Goal: Task Accomplishment & Management: Manage account settings

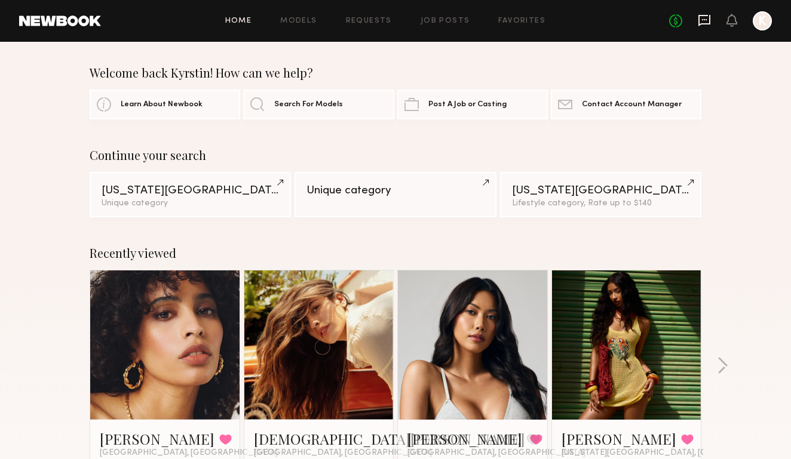
click at [700, 21] on icon at bounding box center [703, 20] width 13 height 13
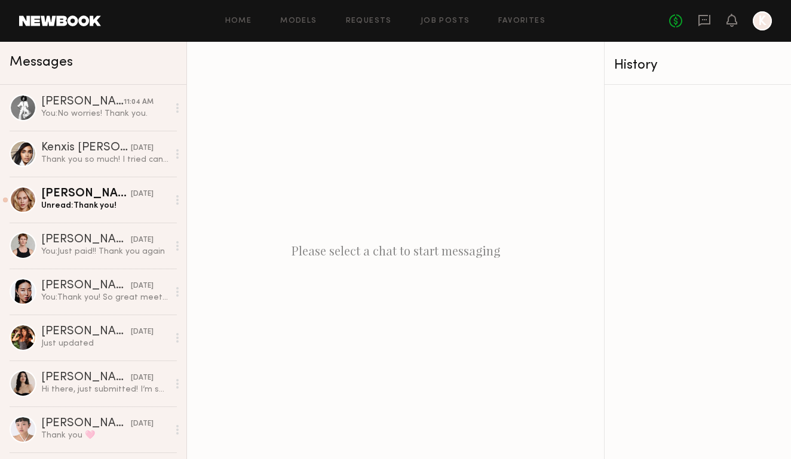
click at [771, 24] on div at bounding box center [761, 20] width 19 height 19
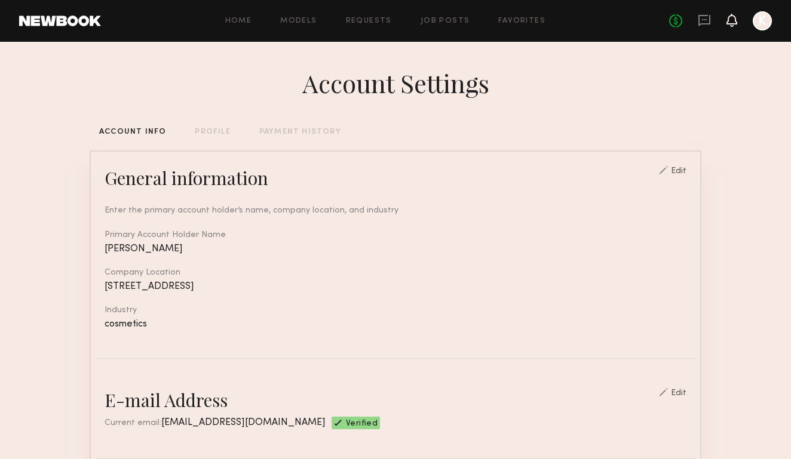
click at [734, 20] on icon at bounding box center [732, 20] width 10 height 8
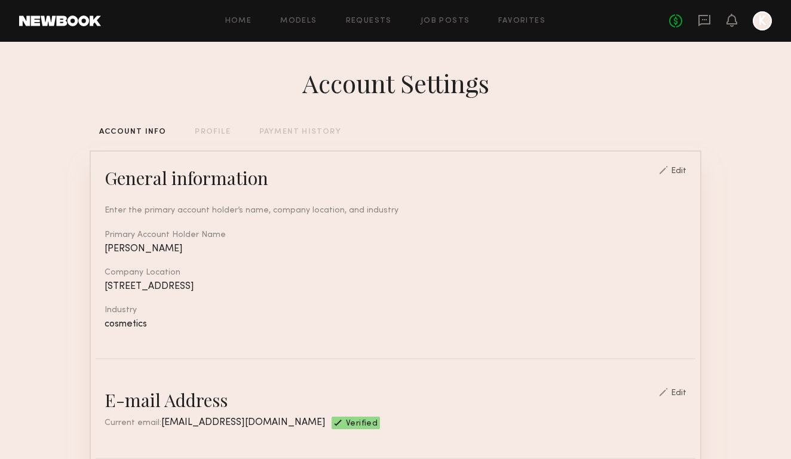
click at [307, 131] on div "PAYMENT HISTORY" at bounding box center [300, 132] width 82 height 8
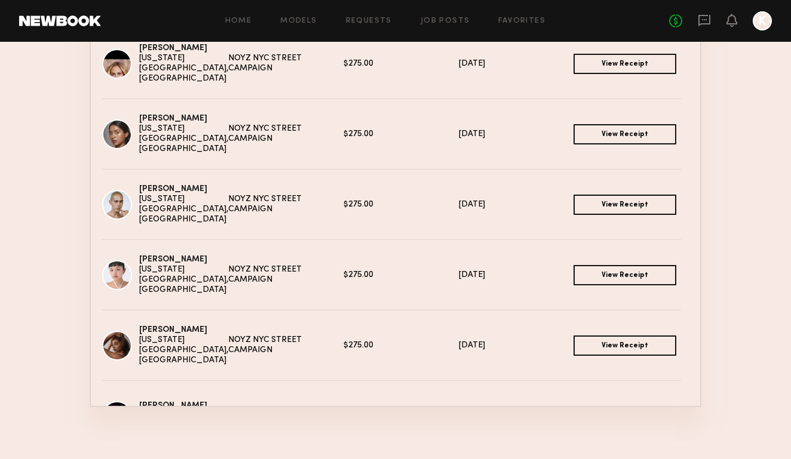
scroll to position [1681, 0]
click at [616, 345] on link "View Receipt" at bounding box center [624, 345] width 103 height 20
click at [618, 269] on link "View Receipt" at bounding box center [624, 275] width 103 height 20
click at [603, 208] on link "View Receipt" at bounding box center [624, 204] width 103 height 20
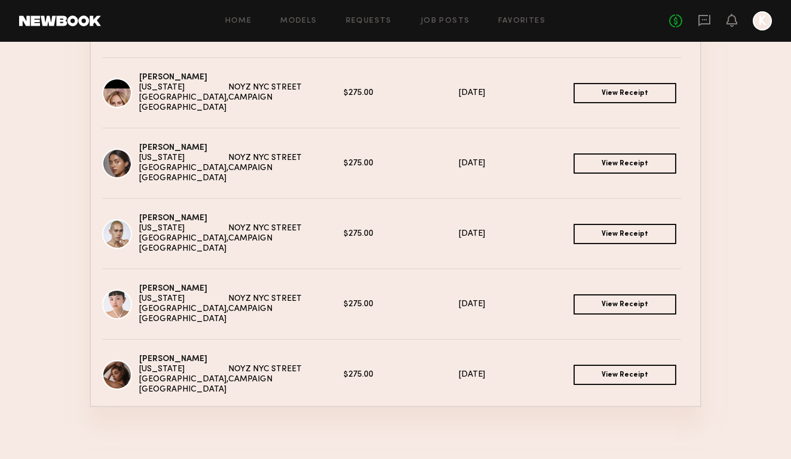
scroll to position [1650, 0]
click at [599, 164] on link "View Receipt" at bounding box center [624, 164] width 103 height 20
click at [610, 368] on link "View Receipt" at bounding box center [624, 375] width 103 height 20
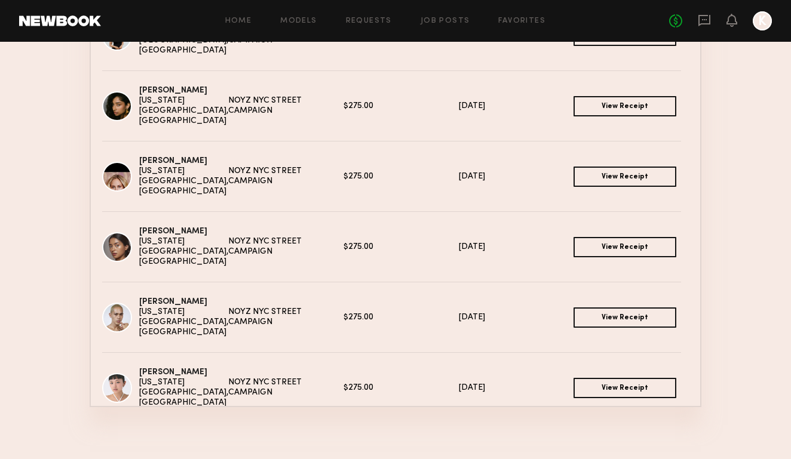
scroll to position [1557, 0]
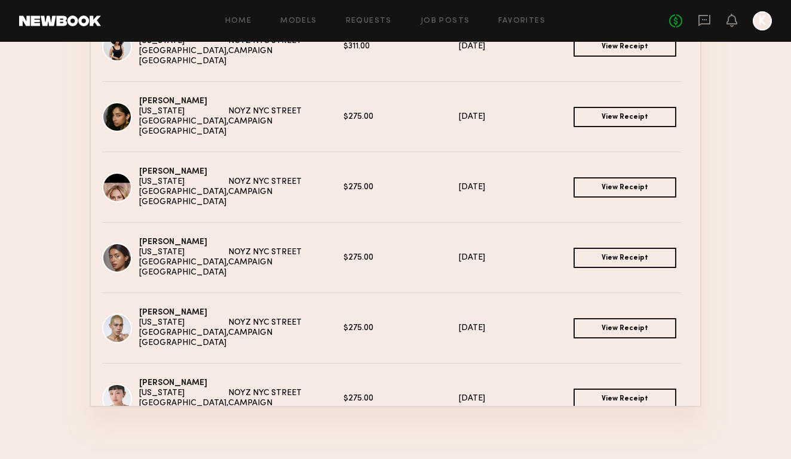
click at [617, 189] on link "View Receipt" at bounding box center [624, 187] width 103 height 20
click at [603, 117] on link "View Receipt" at bounding box center [624, 117] width 103 height 20
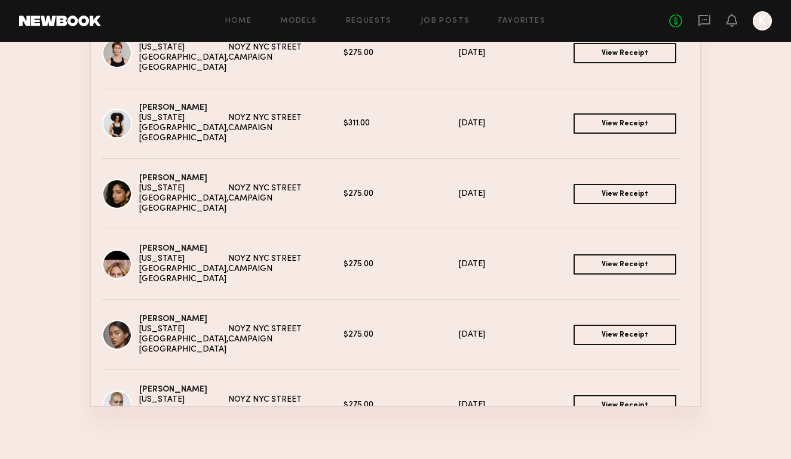
scroll to position [1480, 0]
click at [634, 125] on link "View Receipt" at bounding box center [624, 123] width 103 height 20
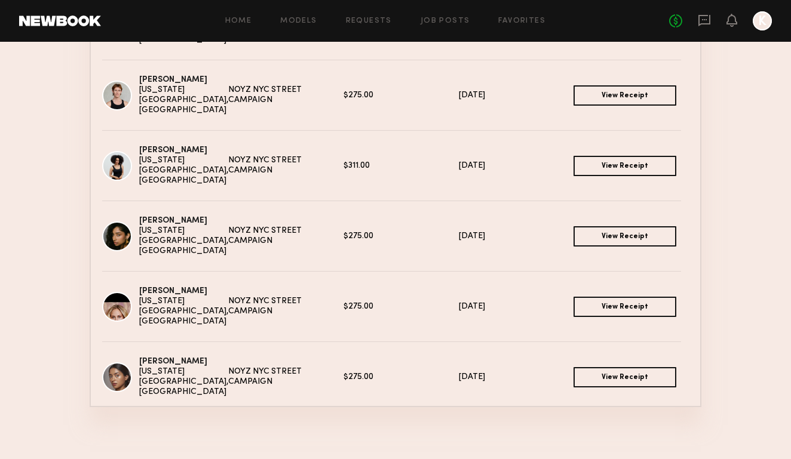
scroll to position [1436, 0]
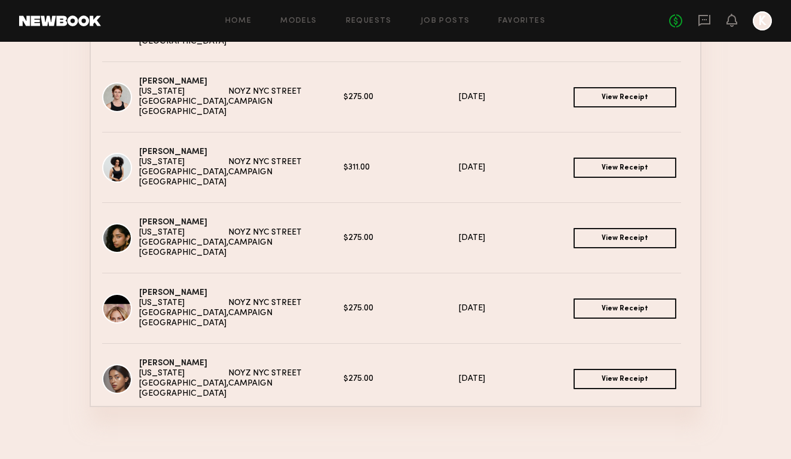
click at [622, 96] on link "View Receipt" at bounding box center [624, 97] width 103 height 20
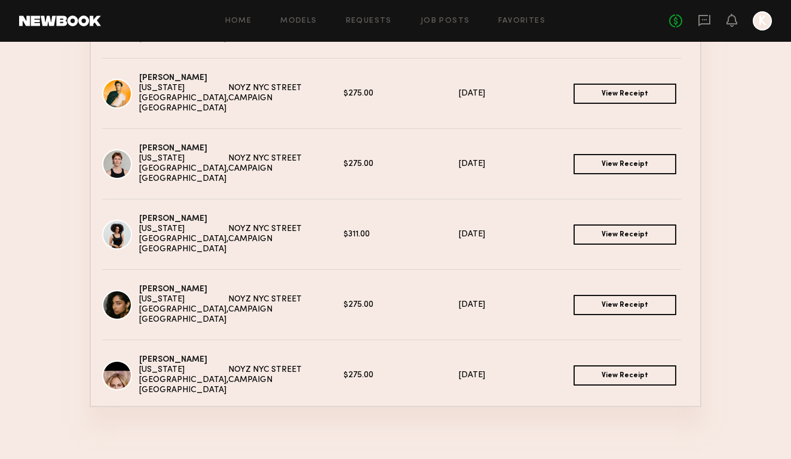
scroll to position [1367, 0]
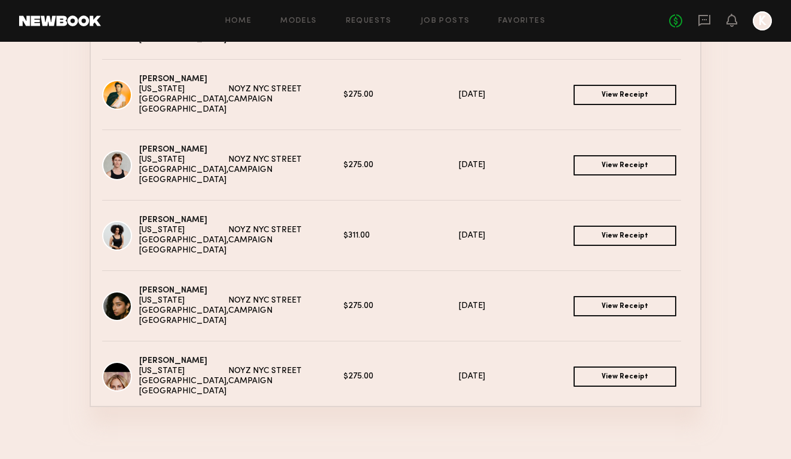
click at [635, 99] on link "View Receipt" at bounding box center [624, 95] width 103 height 20
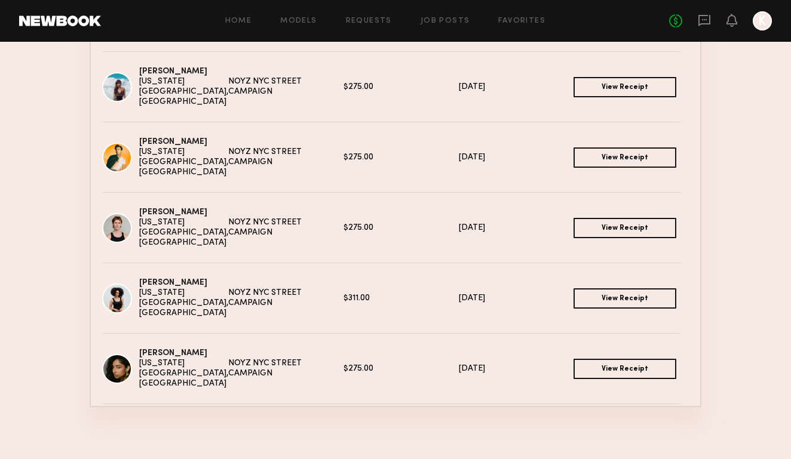
scroll to position [1301, 0]
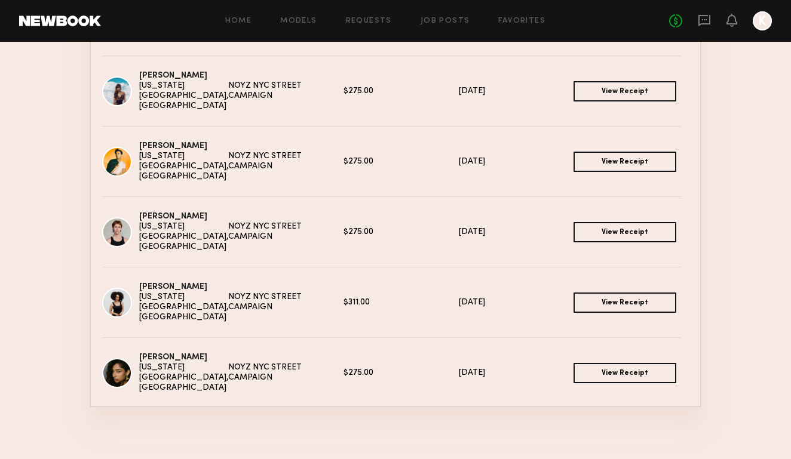
click at [620, 90] on link "View Receipt" at bounding box center [624, 91] width 103 height 20
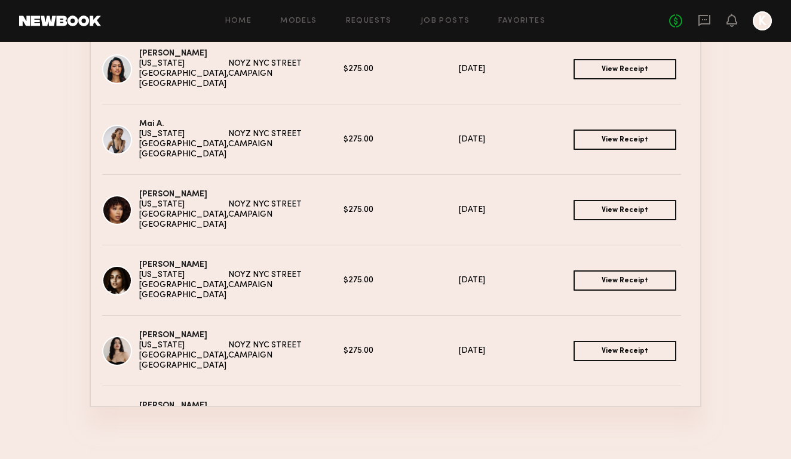
scroll to position [964, 0]
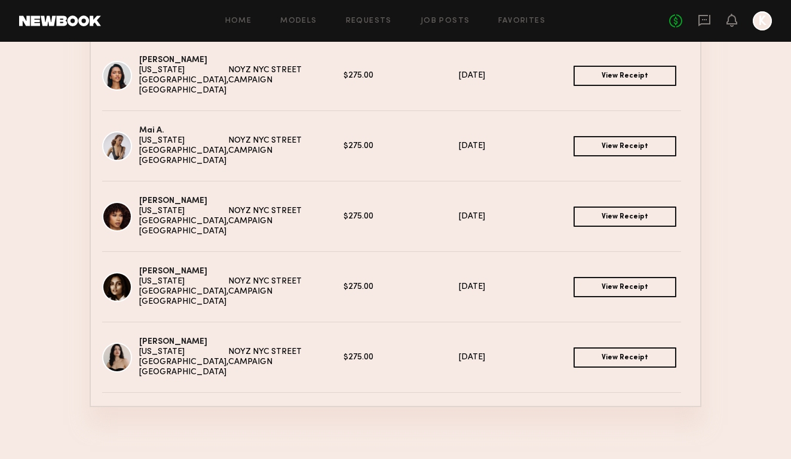
click at [617, 351] on link "View Receipt" at bounding box center [624, 358] width 103 height 20
click at [625, 284] on link "View Receipt" at bounding box center [624, 287] width 103 height 20
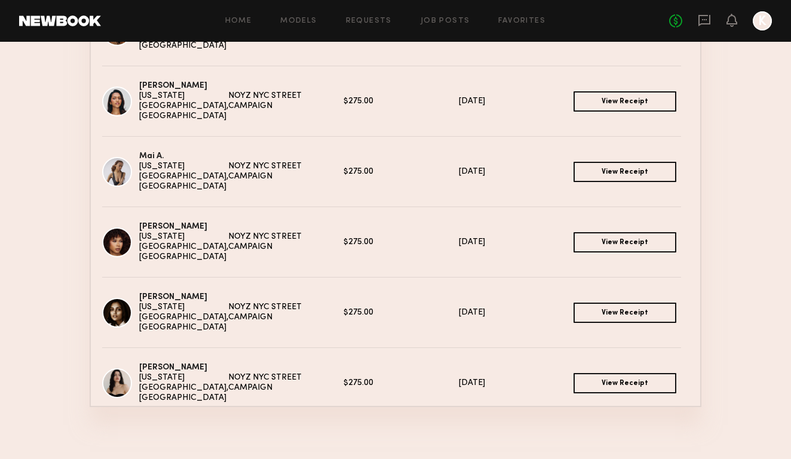
scroll to position [936, 0]
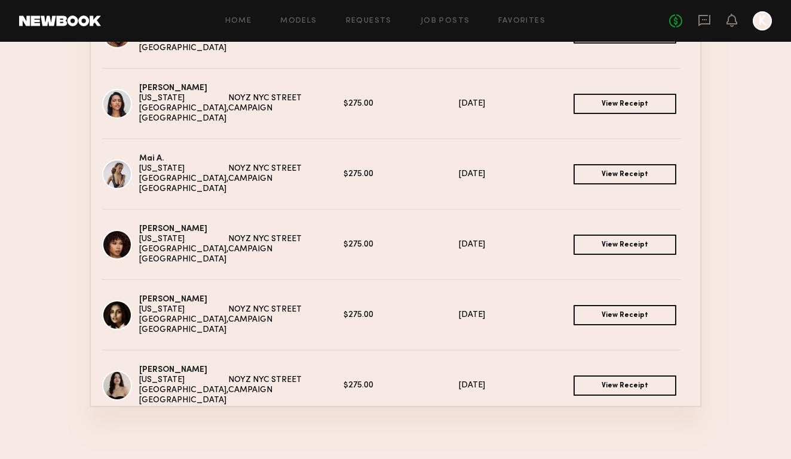
click at [634, 250] on link "View Receipt" at bounding box center [624, 245] width 103 height 20
click at [625, 172] on link "View Receipt" at bounding box center [624, 174] width 103 height 20
click at [622, 101] on link "View Receipt" at bounding box center [624, 104] width 103 height 20
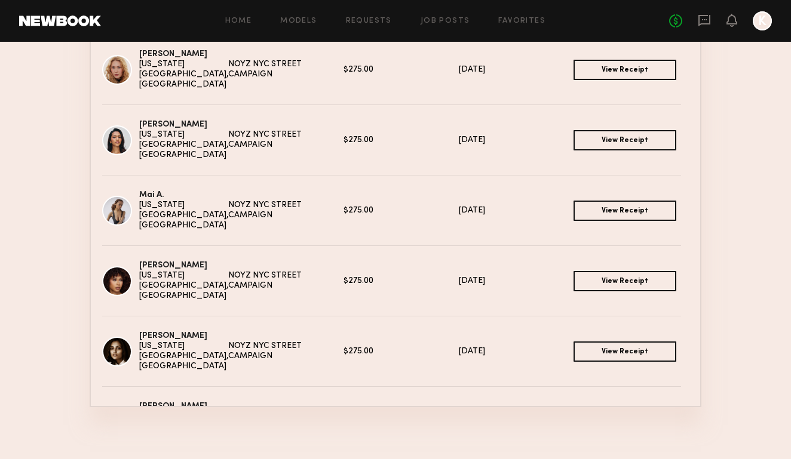
scroll to position [897, 0]
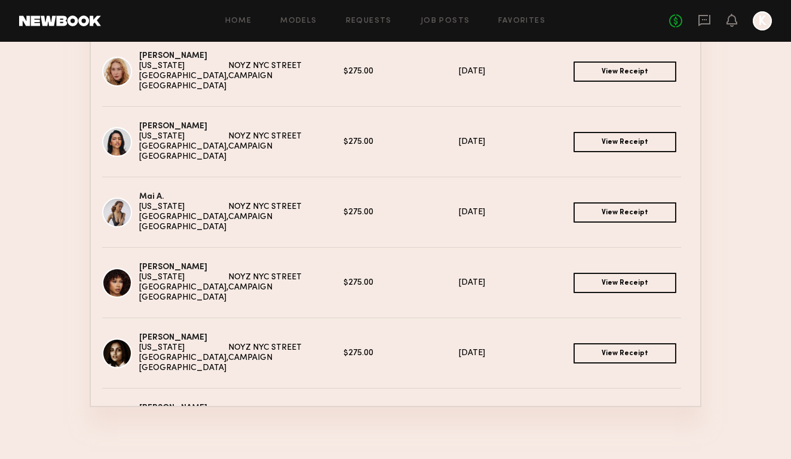
click at [617, 70] on link "View Receipt" at bounding box center [624, 72] width 103 height 20
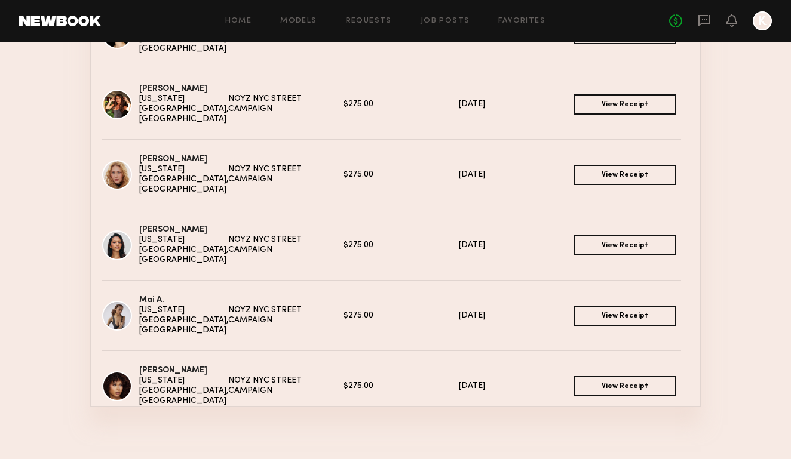
scroll to position [788, 0]
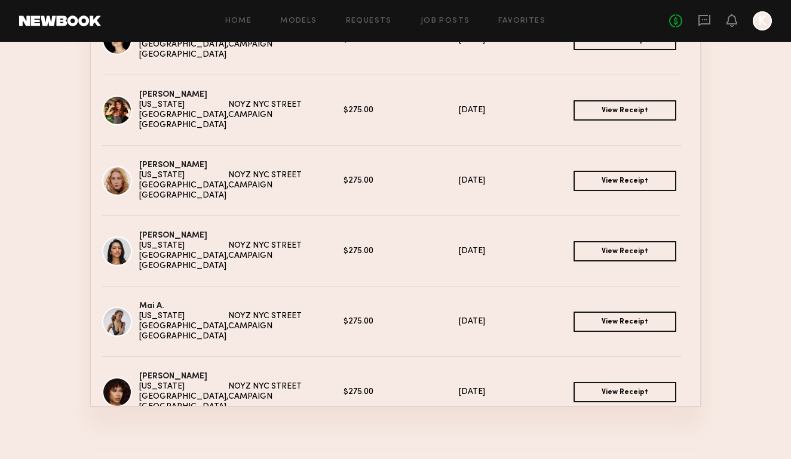
click at [617, 113] on link "View Receipt" at bounding box center [624, 110] width 103 height 20
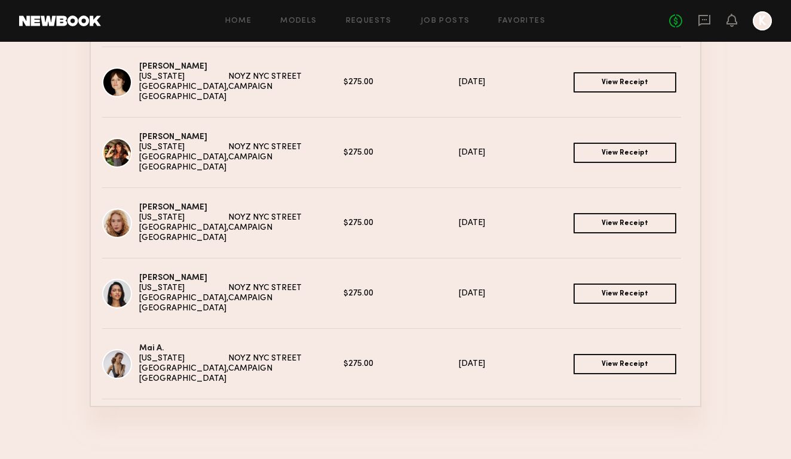
click at [611, 79] on link "View Receipt" at bounding box center [624, 82] width 103 height 20
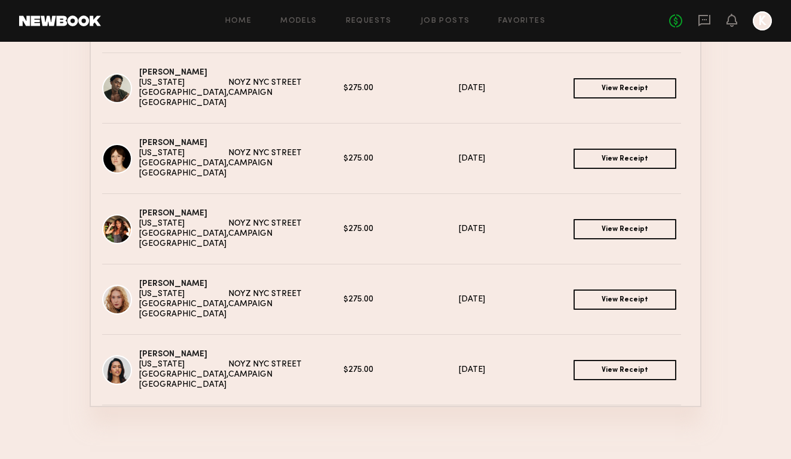
scroll to position [667, 0]
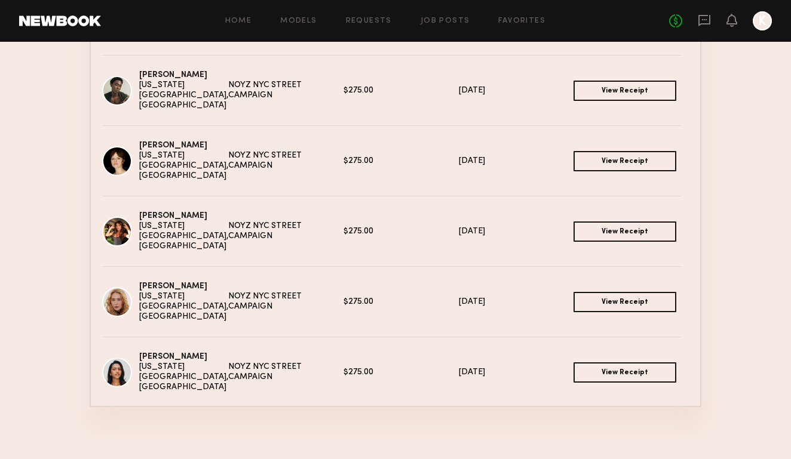
click at [633, 93] on link "View Receipt" at bounding box center [624, 91] width 103 height 20
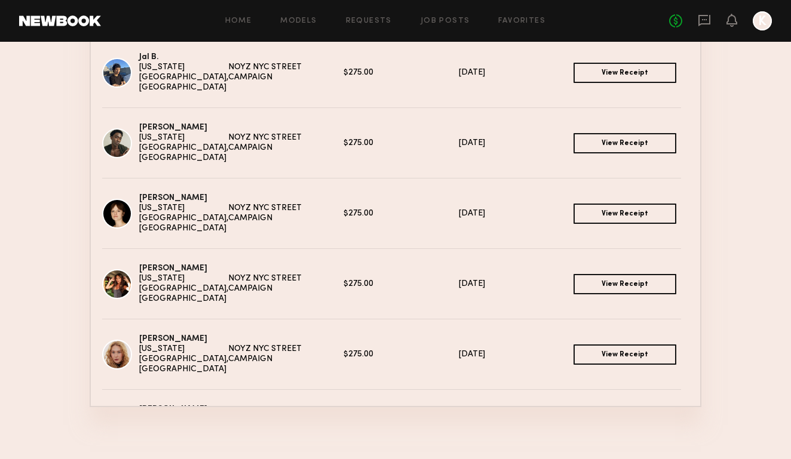
scroll to position [594, 0]
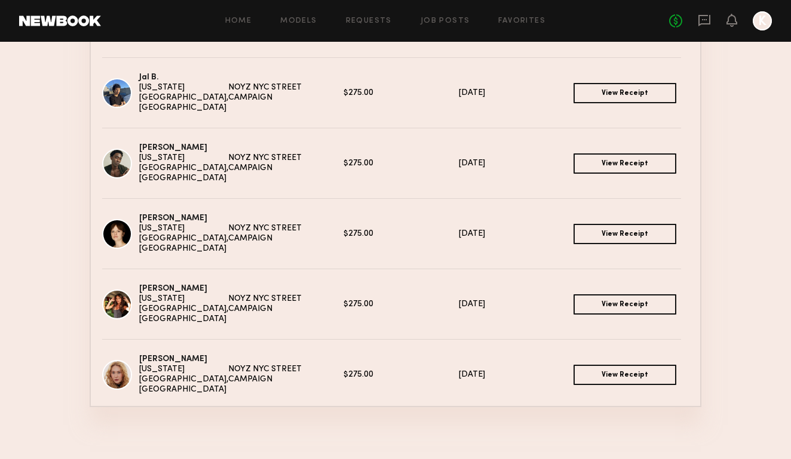
click at [626, 96] on link "View Receipt" at bounding box center [624, 93] width 103 height 20
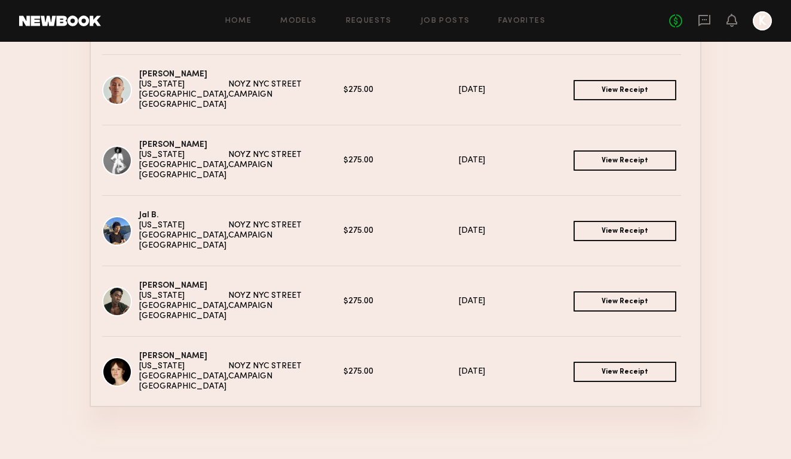
scroll to position [457, 0]
click at [611, 160] on link "View Receipt" at bounding box center [624, 160] width 103 height 20
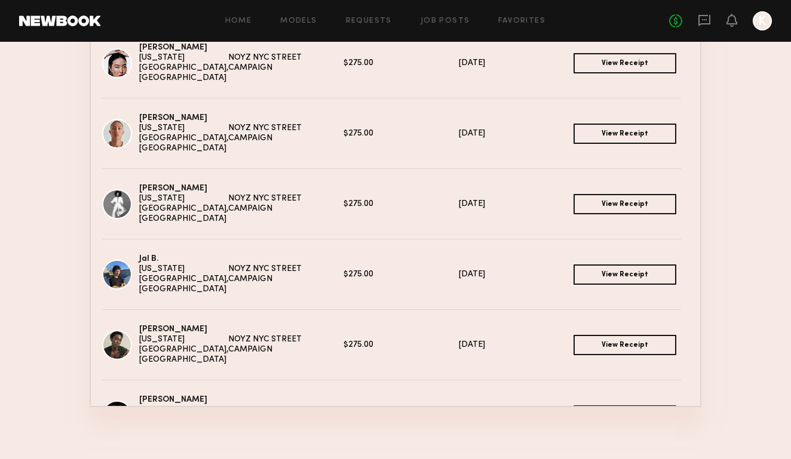
click at [619, 134] on link "View Receipt" at bounding box center [624, 134] width 103 height 20
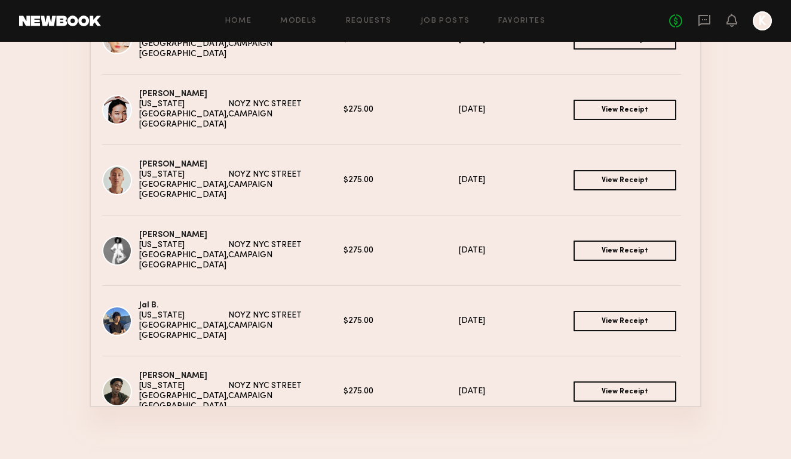
click at [608, 106] on link "View Receipt" at bounding box center [624, 110] width 103 height 20
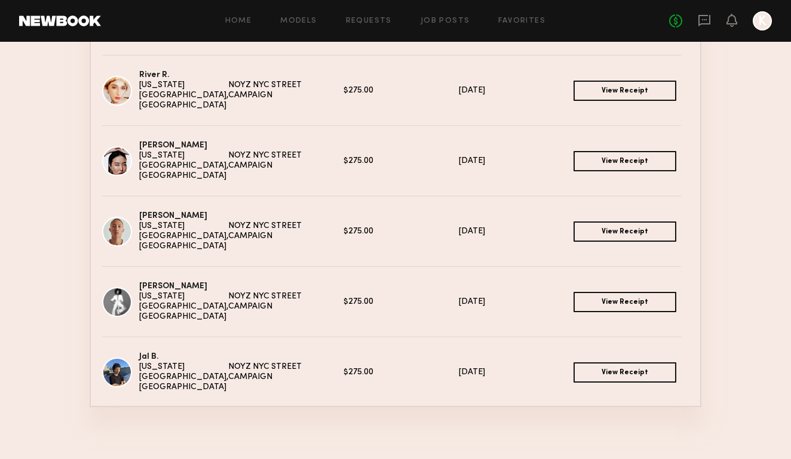
scroll to position [310, 0]
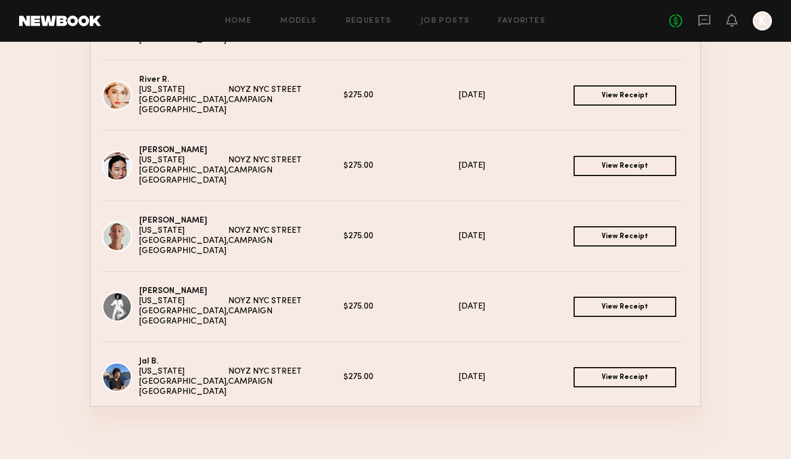
click at [616, 94] on link "View Receipt" at bounding box center [624, 95] width 103 height 20
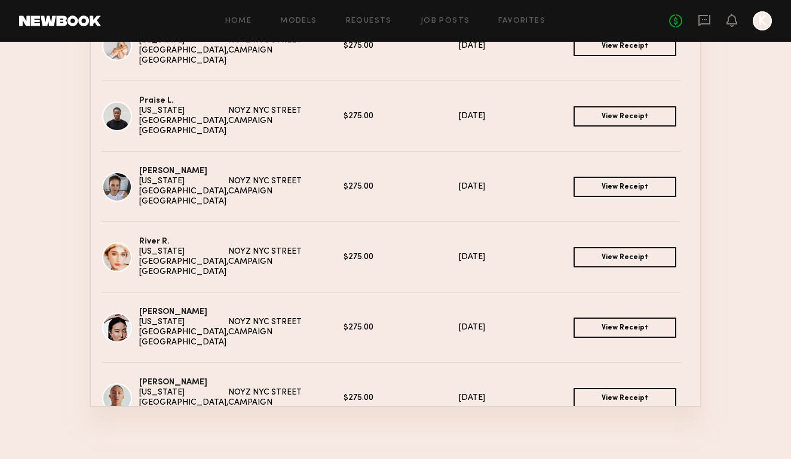
scroll to position [143, 0]
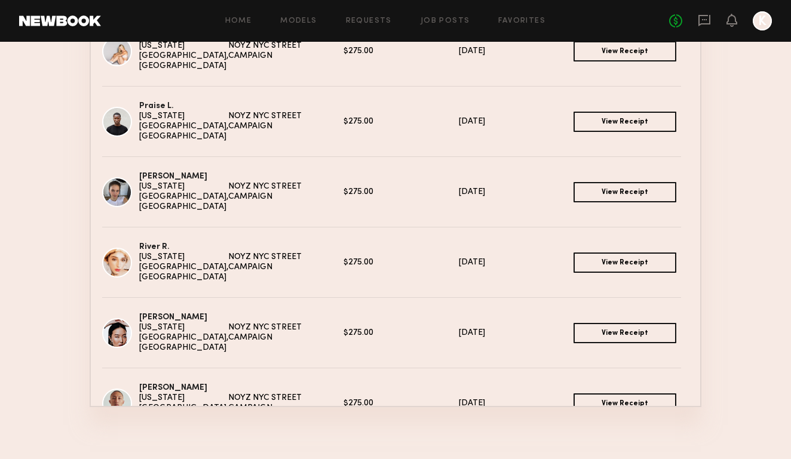
click at [604, 193] on link "View Receipt" at bounding box center [624, 192] width 103 height 20
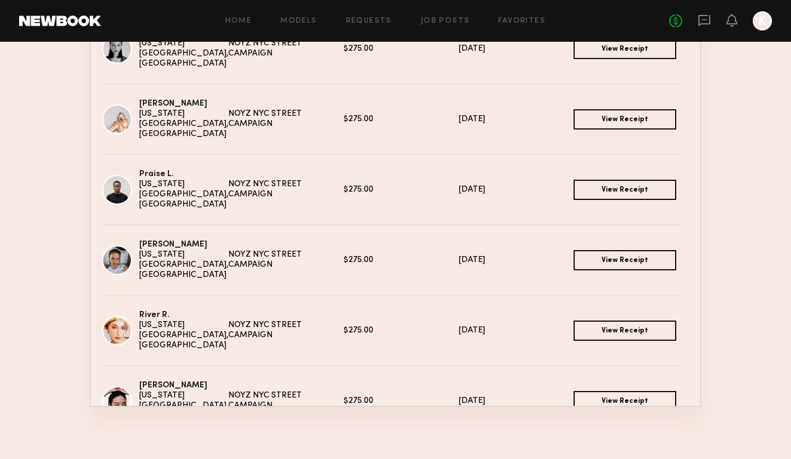
click at [601, 183] on link "View Receipt" at bounding box center [624, 190] width 103 height 20
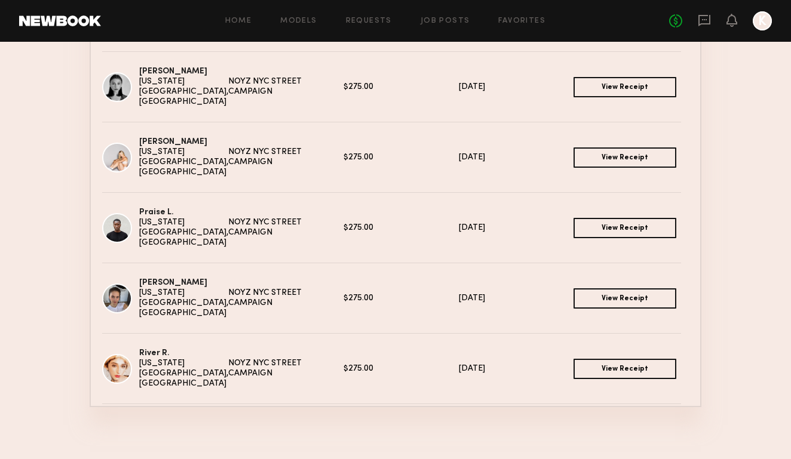
click at [639, 158] on link "View Receipt" at bounding box center [624, 157] width 103 height 20
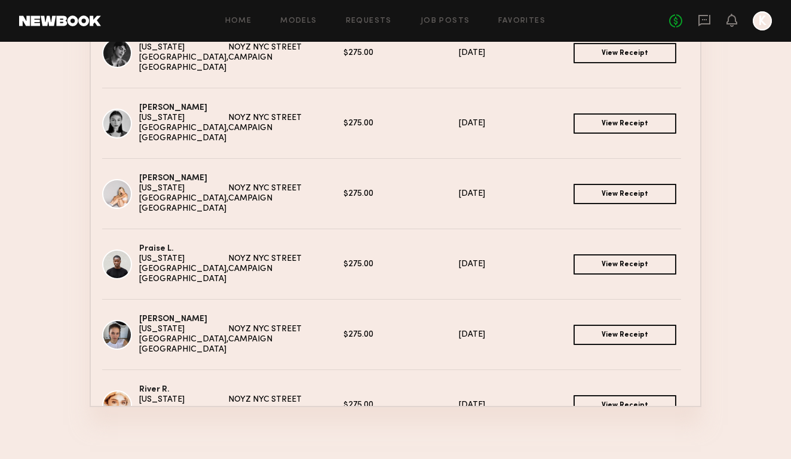
scroll to position [0, 0]
click at [616, 119] on link "View Receipt" at bounding box center [624, 123] width 103 height 20
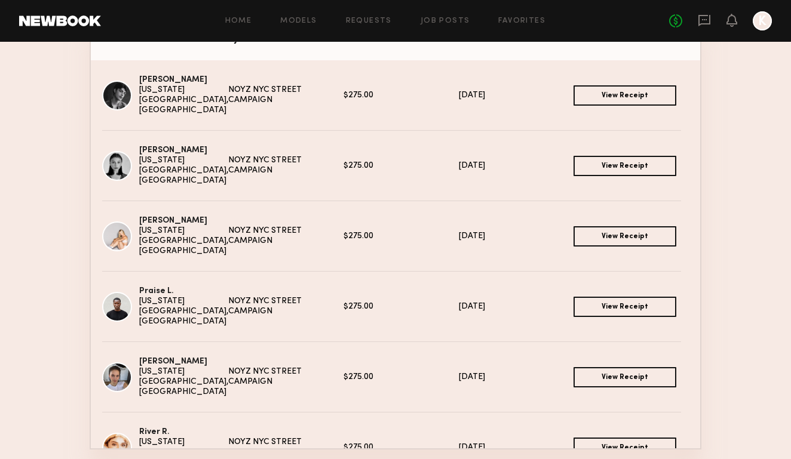
scroll to position [114, 0]
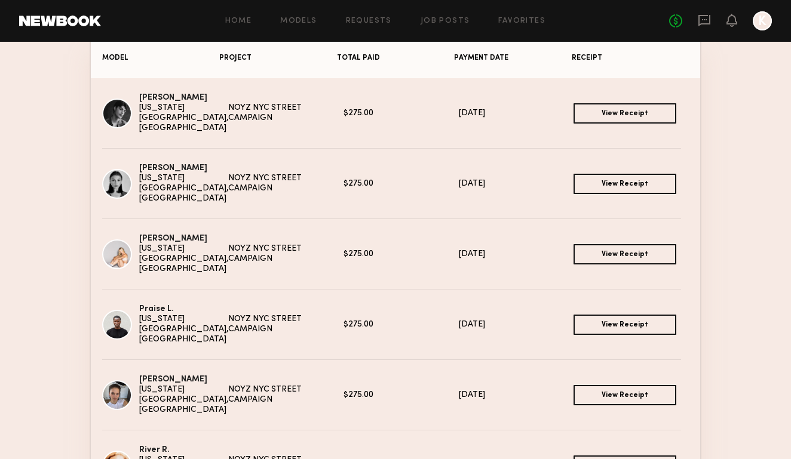
click at [605, 113] on link "View Receipt" at bounding box center [624, 113] width 103 height 20
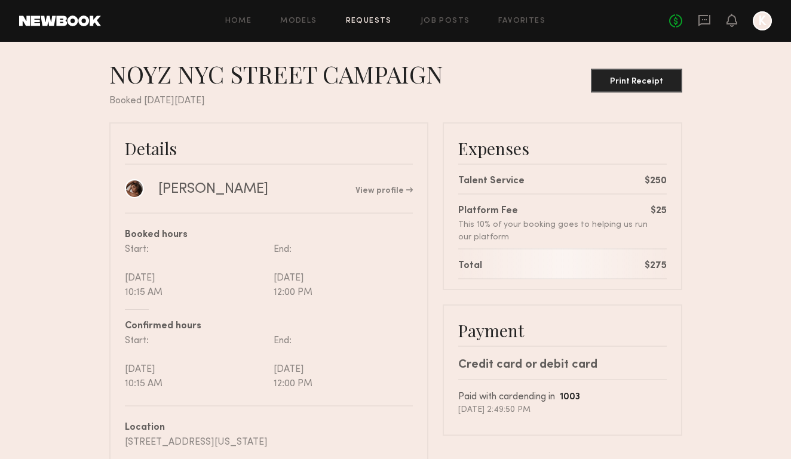
scroll to position [11, 0]
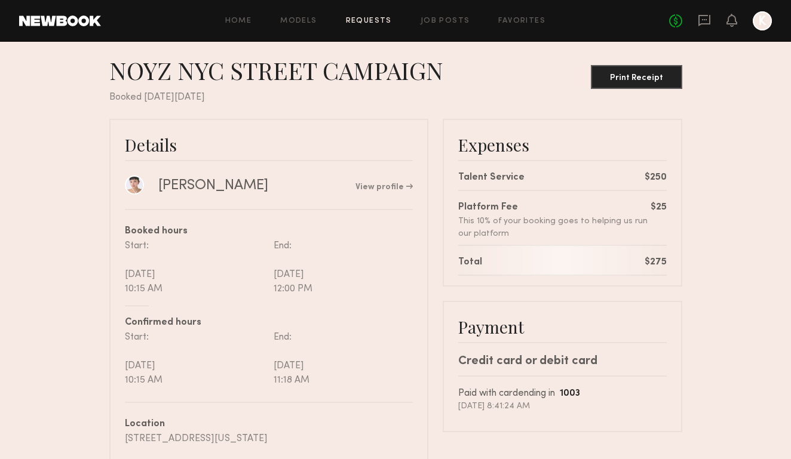
scroll to position [17, 0]
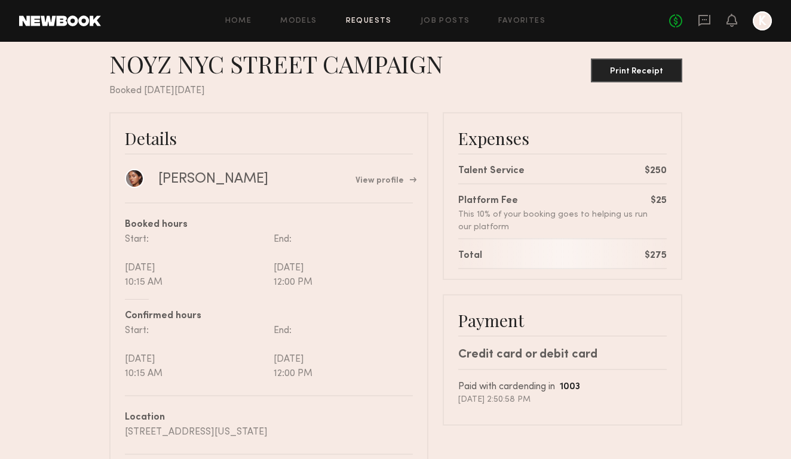
scroll to position [19, 0]
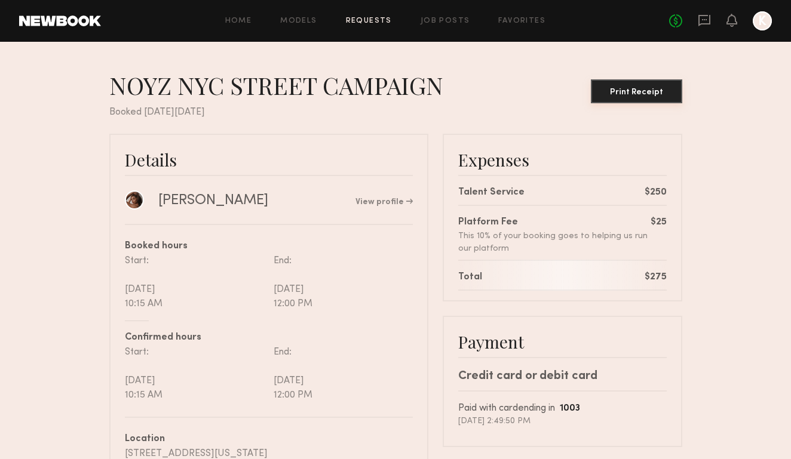
click at [656, 94] on div "Print Receipt" at bounding box center [636, 92] width 82 height 8
click at [632, 93] on div "Print Receipt" at bounding box center [636, 92] width 82 height 8
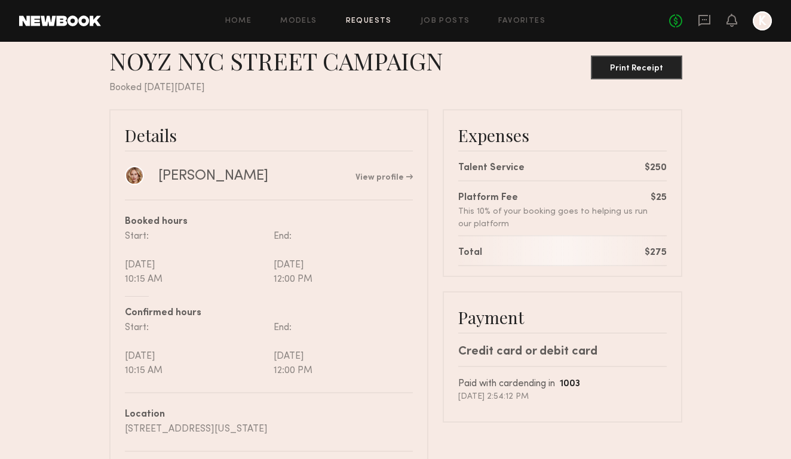
scroll to position [23, 0]
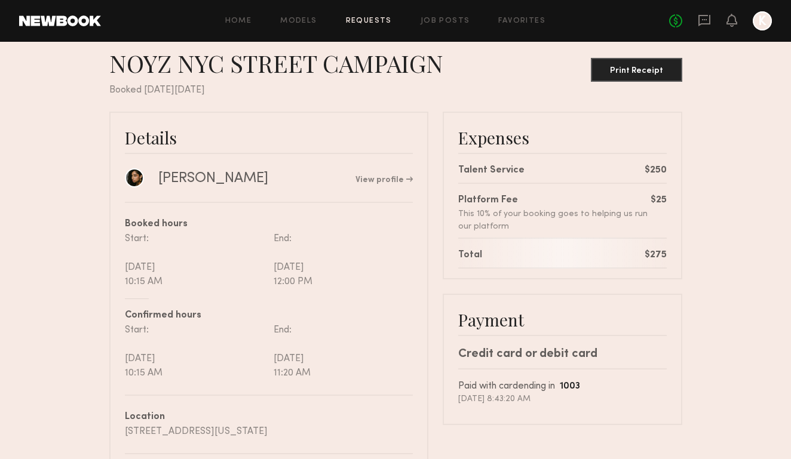
scroll to position [27, 0]
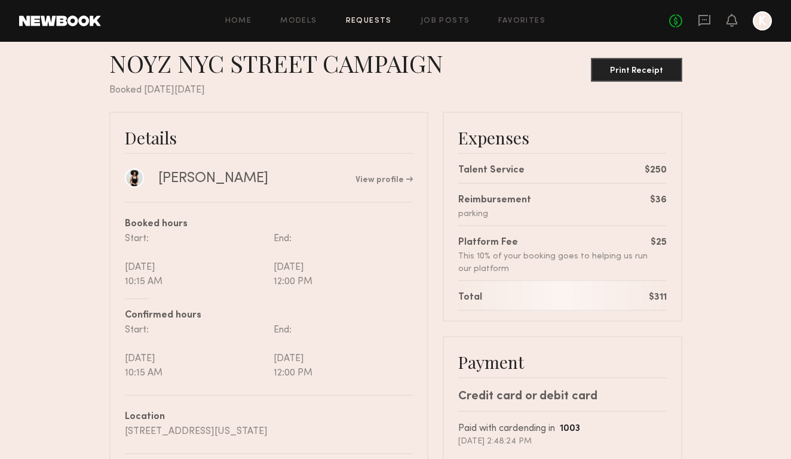
scroll to position [25, 0]
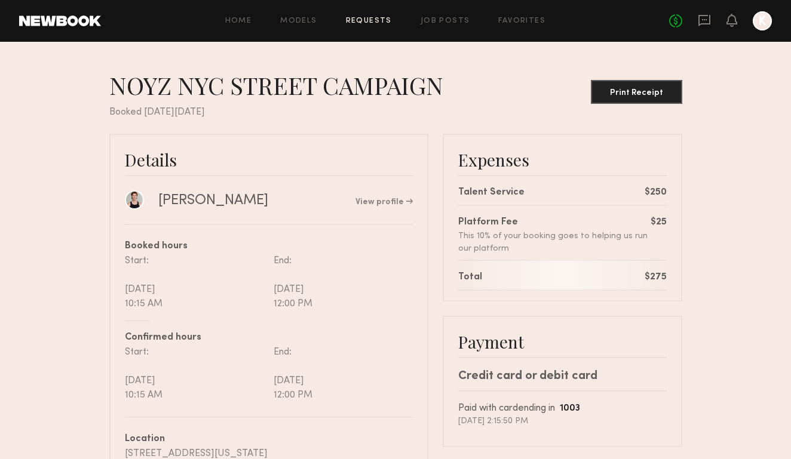
scroll to position [24, 0]
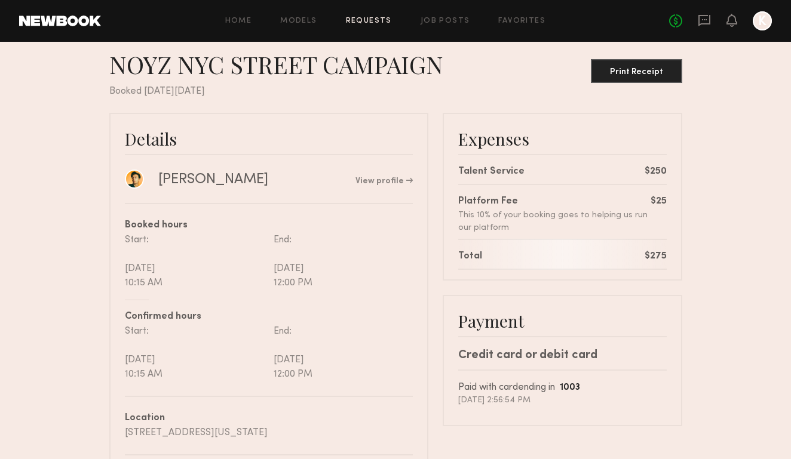
scroll to position [21, 0]
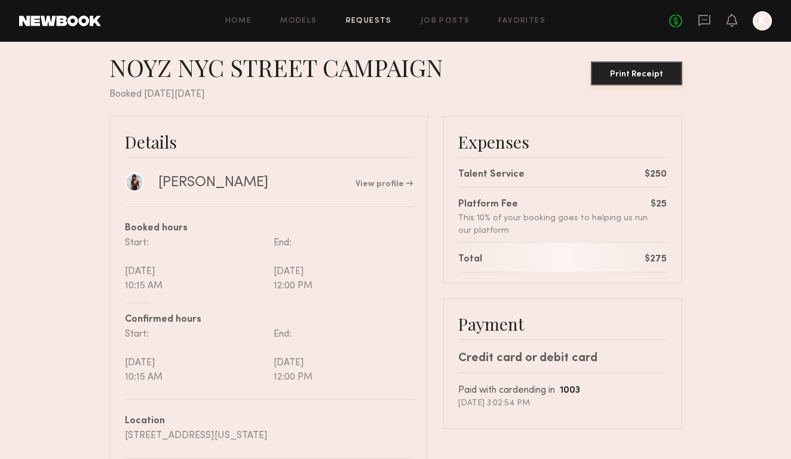
scroll to position [28, 0]
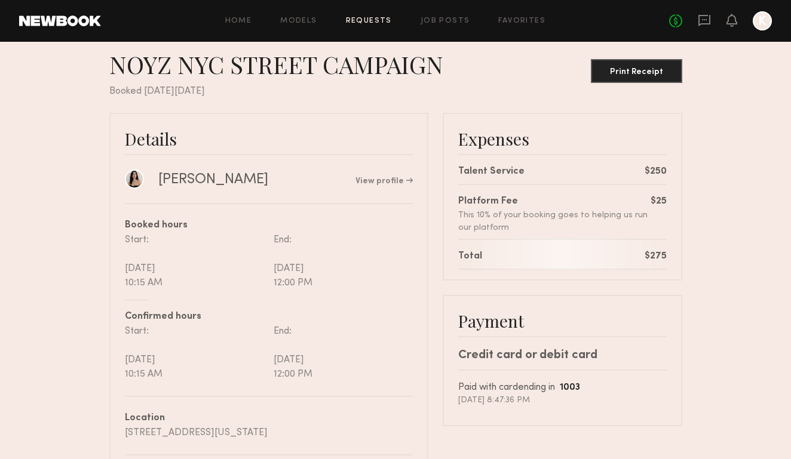
scroll to position [23, 0]
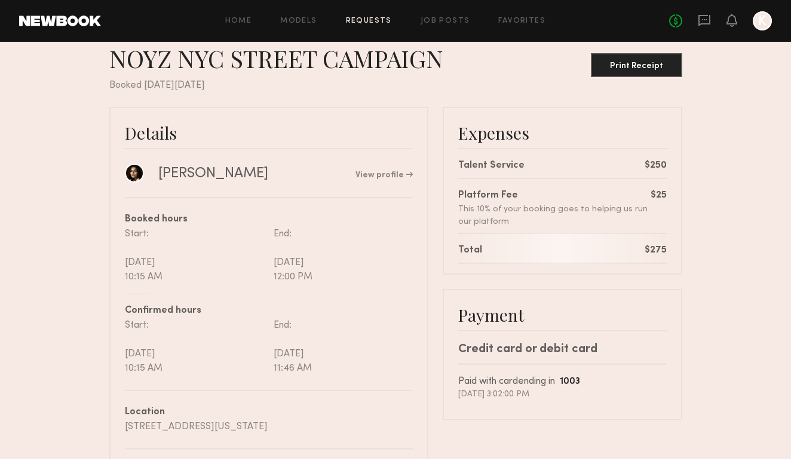
scroll to position [27, 0]
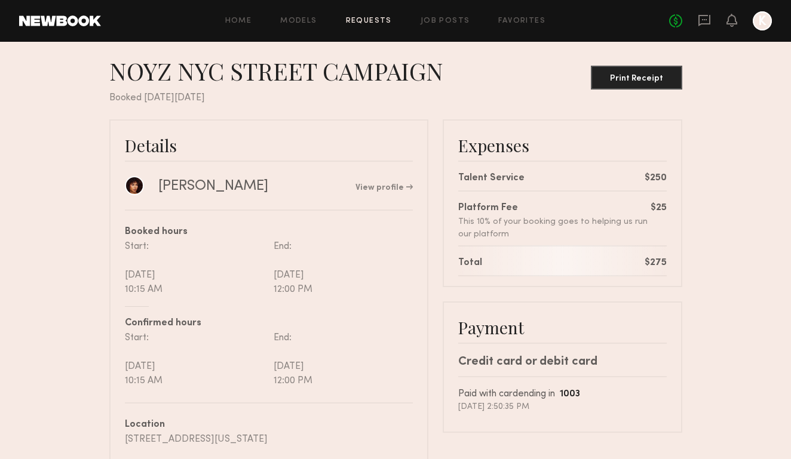
scroll to position [14, 0]
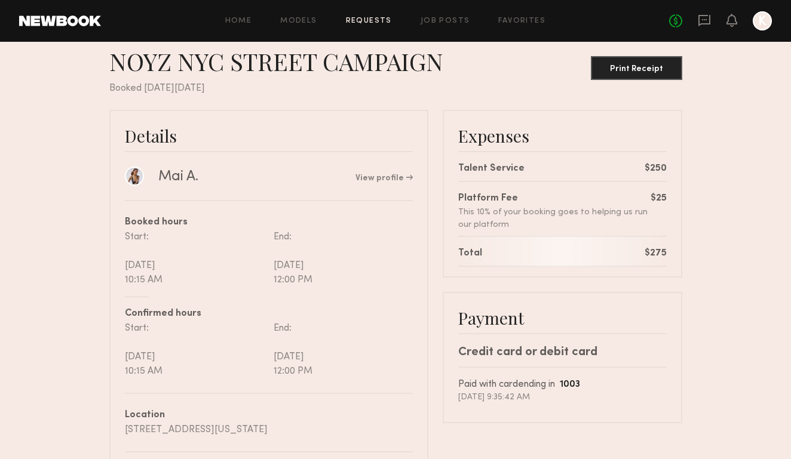
scroll to position [24, 0]
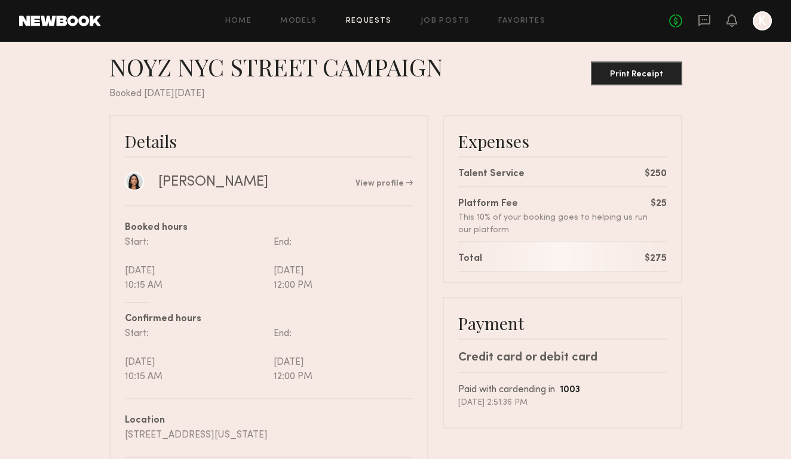
scroll to position [21, 0]
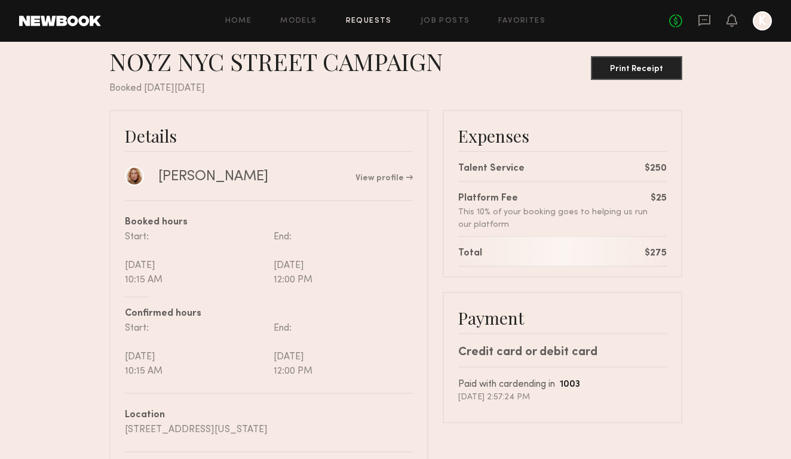
scroll to position [24, 0]
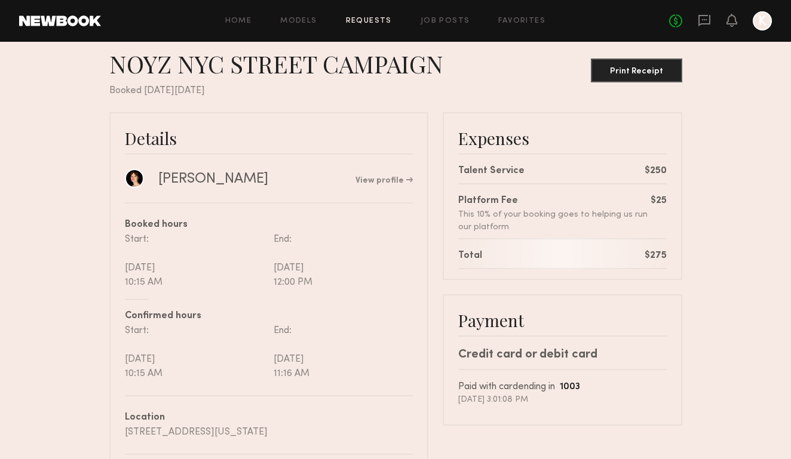
scroll to position [21, 0]
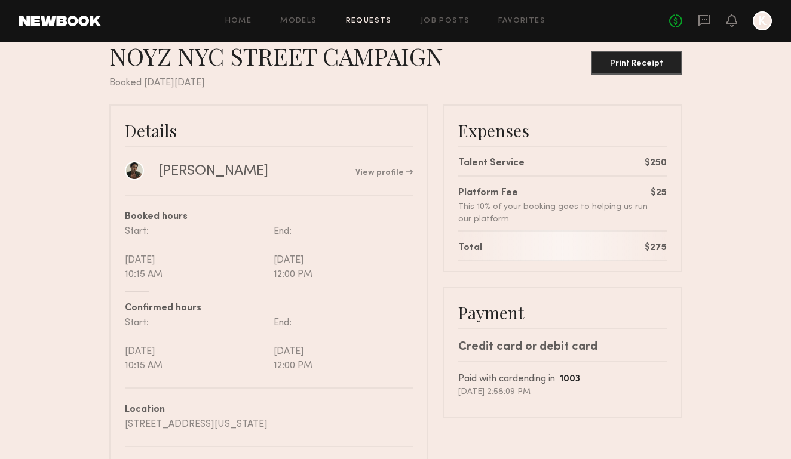
scroll to position [29, 0]
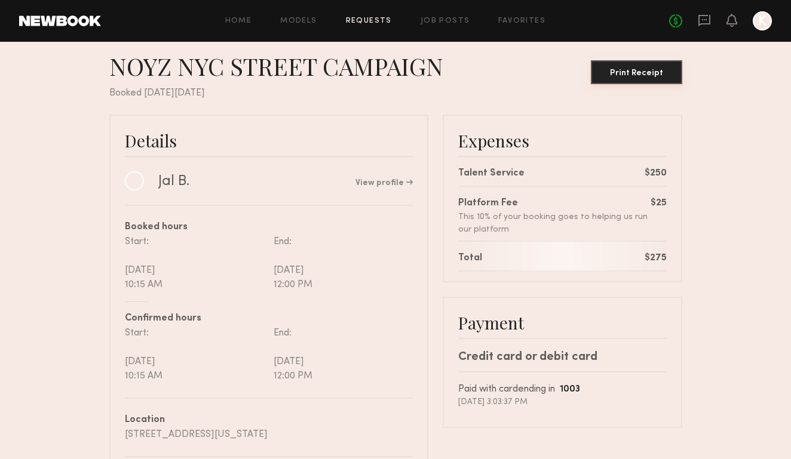
scroll to position [27, 0]
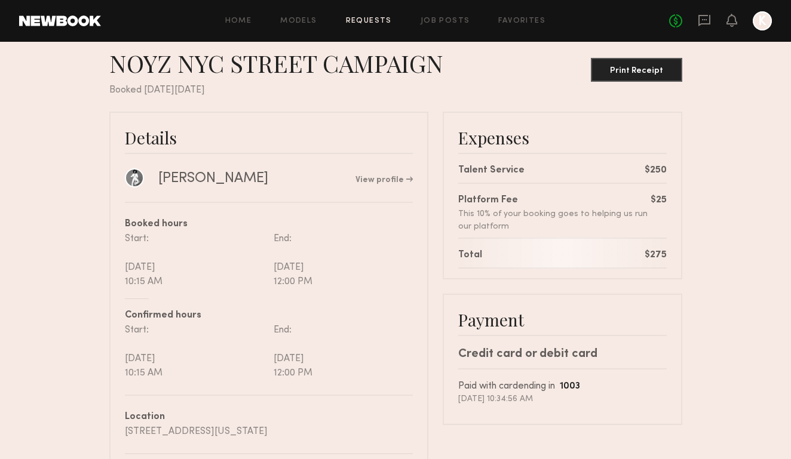
scroll to position [29, 0]
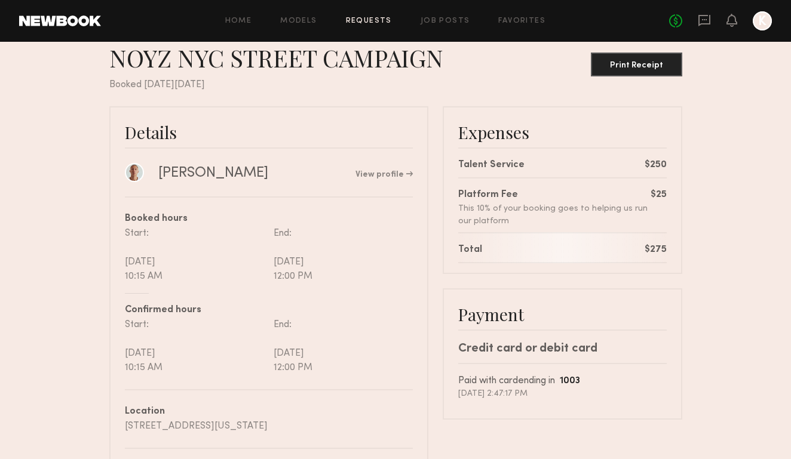
scroll to position [27, 0]
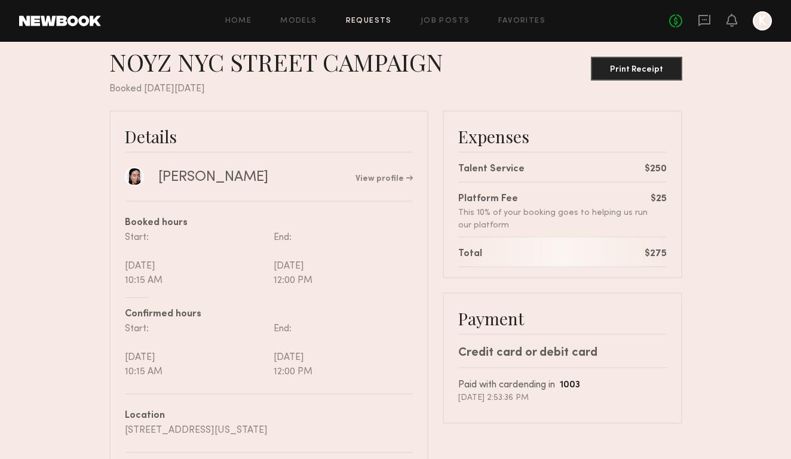
scroll to position [27, 0]
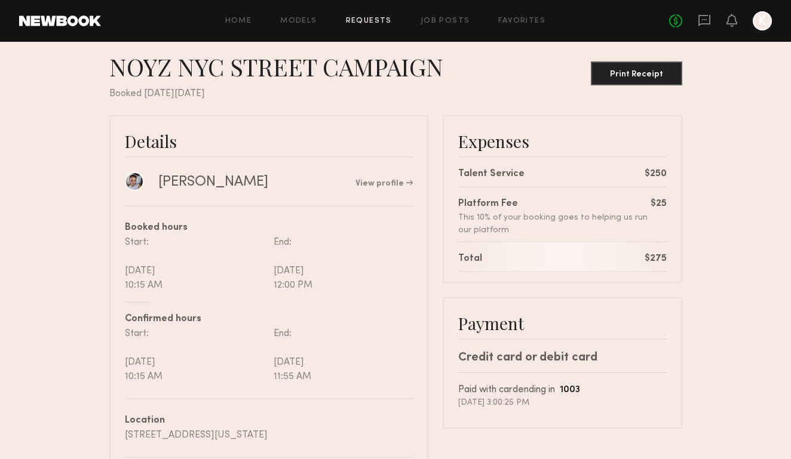
scroll to position [19, 0]
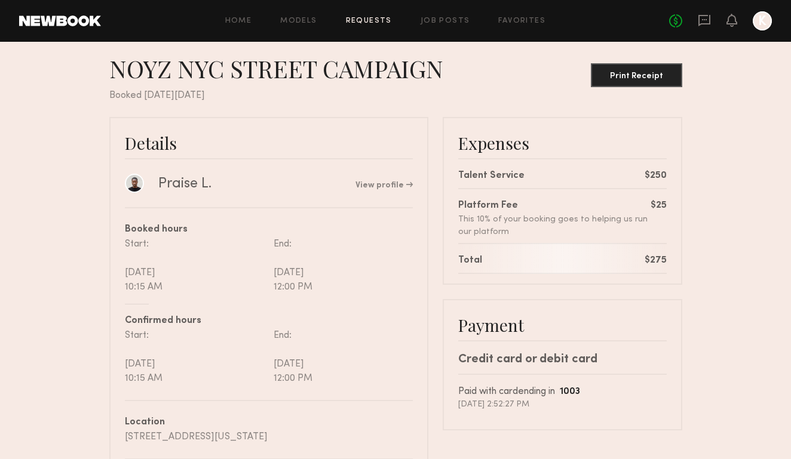
scroll to position [17, 0]
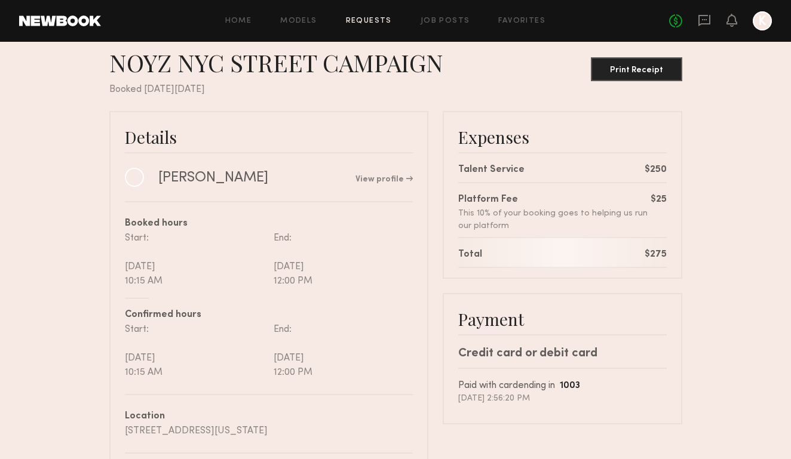
scroll to position [24, 0]
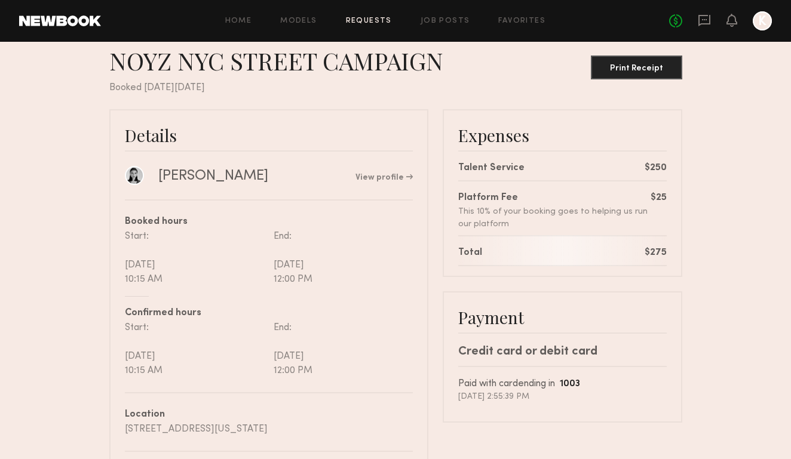
scroll to position [25, 0]
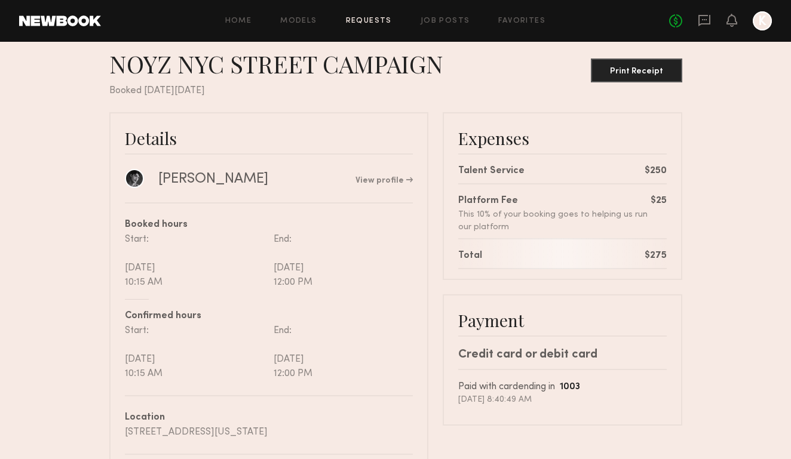
scroll to position [21, 0]
